Goal: Task Accomplishment & Management: Use online tool/utility

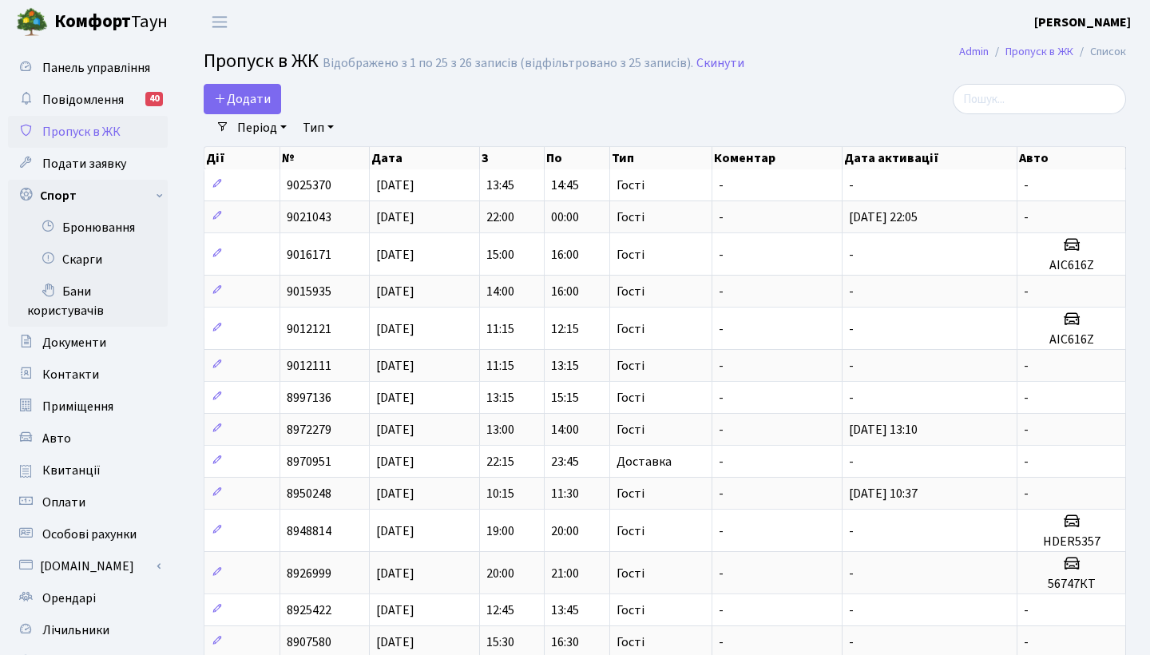
select select "25"
click at [113, 232] on link "Бронювання" at bounding box center [88, 228] width 160 height 32
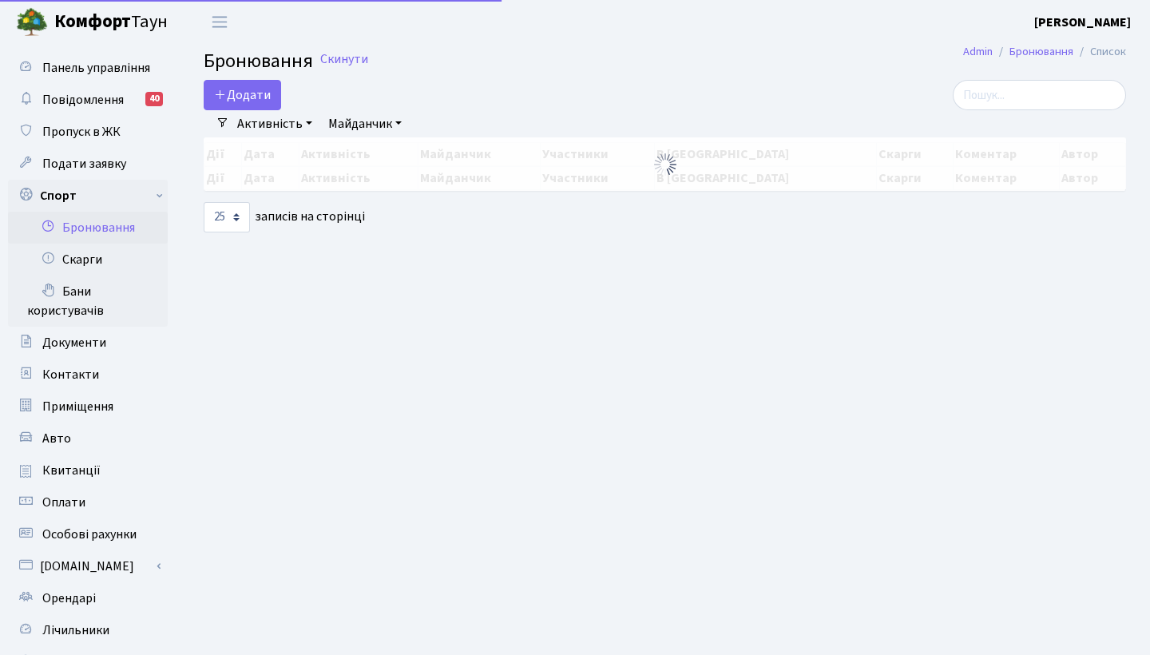
select select "25"
click at [244, 99] on button "Додати" at bounding box center [242, 95] width 77 height 30
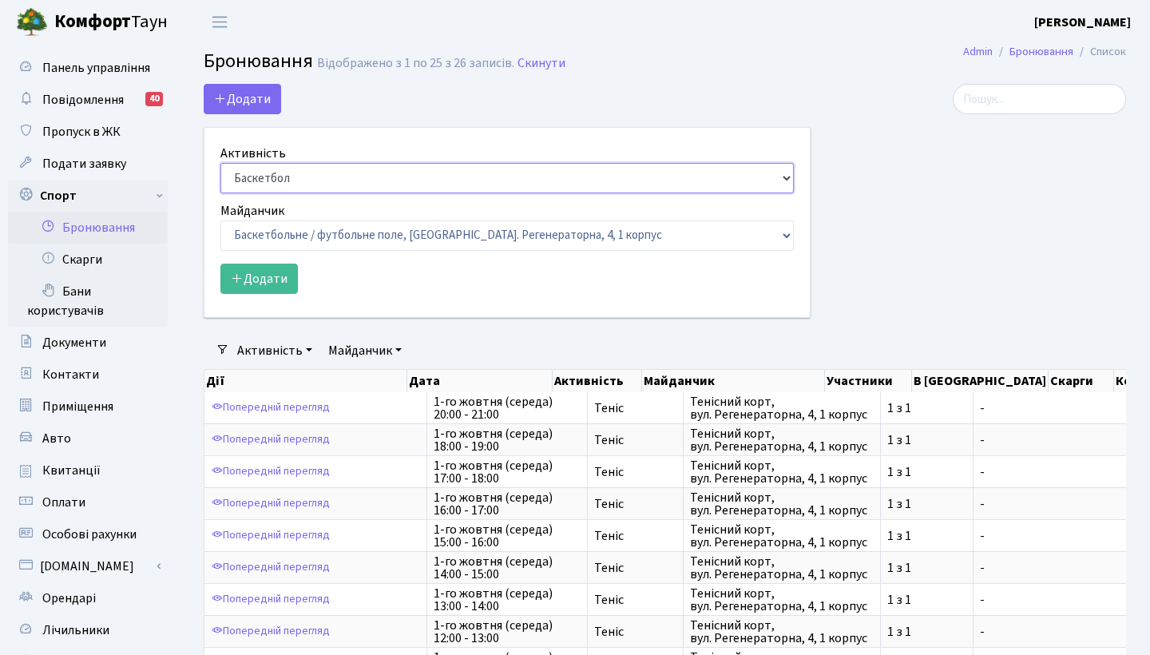
select select "1"
click at [251, 279] on button "Додати" at bounding box center [258, 278] width 77 height 30
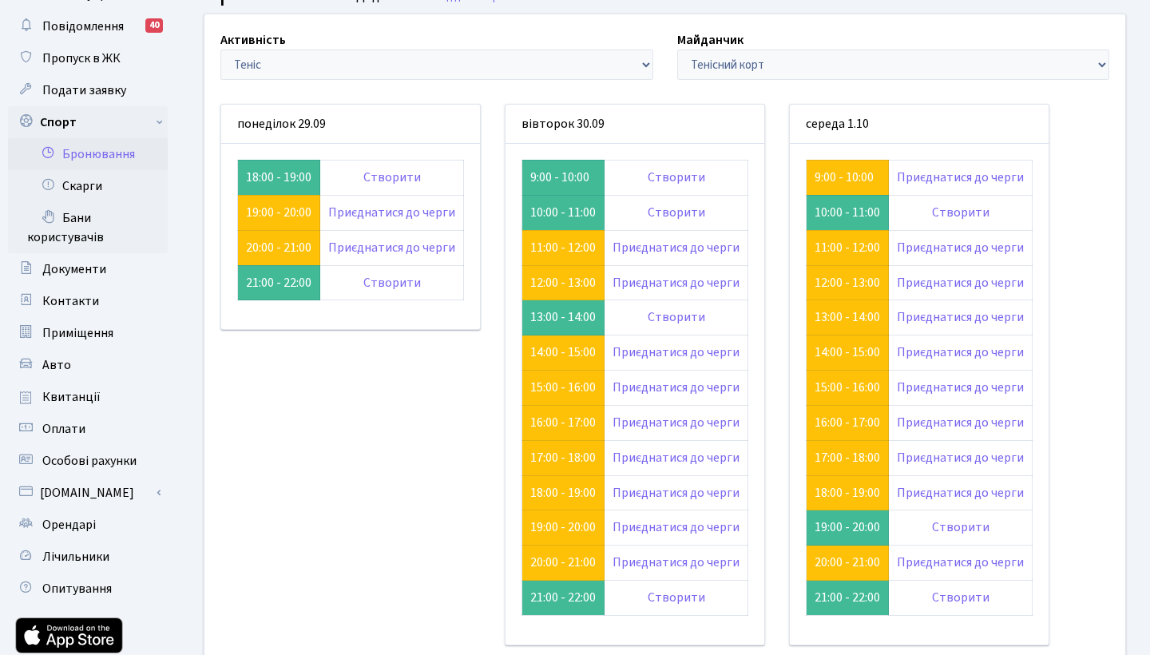
scroll to position [66, 0]
